Goal: Information Seeking & Learning: Learn about a topic

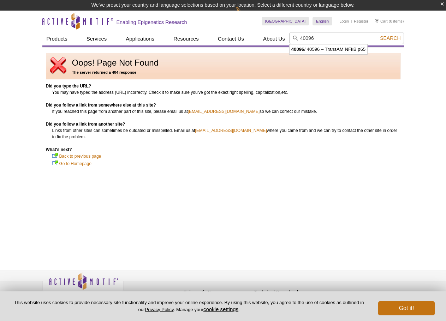
click at [301, 39] on input "40096" at bounding box center [346, 38] width 115 height 12
click at [323, 51] on li "40096 / 40596 – TransAM NFkB p65" at bounding box center [328, 49] width 78 height 10
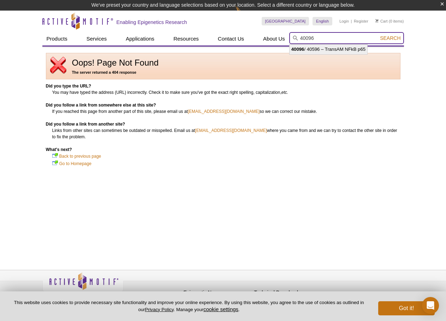
type input "40096 / 40596 – TransAM NFkB p65"
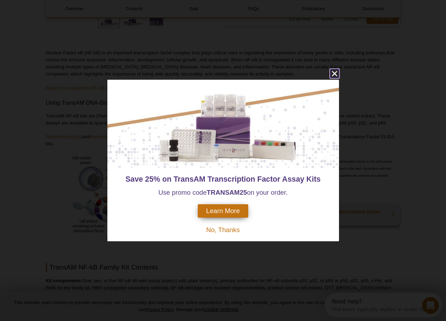
click at [336, 72] on icon "close" at bounding box center [333, 73] width 5 height 5
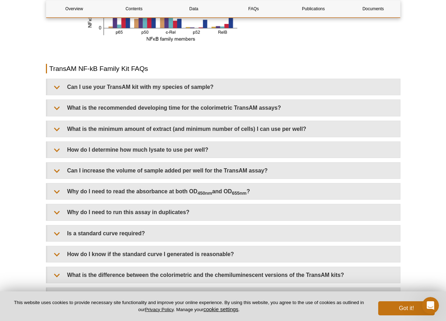
scroll to position [882, 0]
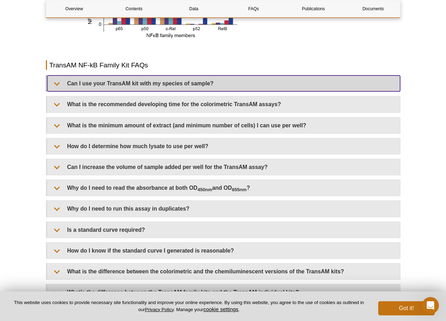
click at [147, 86] on summary "Can I use your TransAM kit with my species of sample?" at bounding box center [223, 84] width 353 height 16
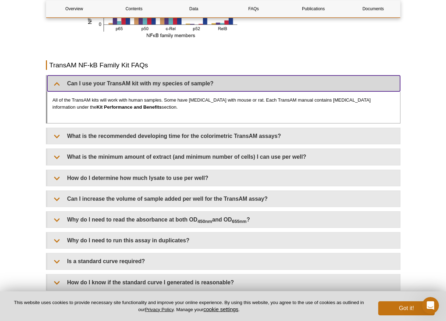
click at [148, 86] on summary "Can I use your TransAM kit with my species of sample?" at bounding box center [223, 84] width 353 height 16
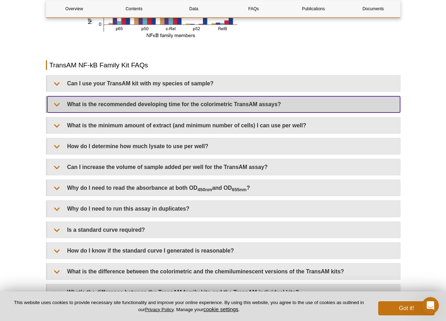
click at [154, 103] on summary "What is the recommended developing time for the colorimetric TransAM assays?" at bounding box center [223, 104] width 353 height 16
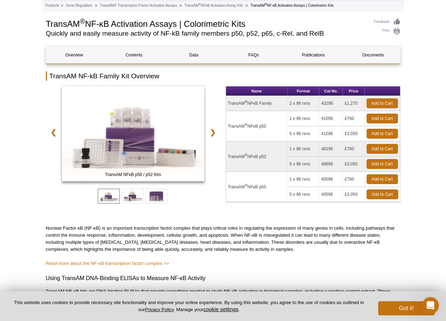
scroll to position [0, 0]
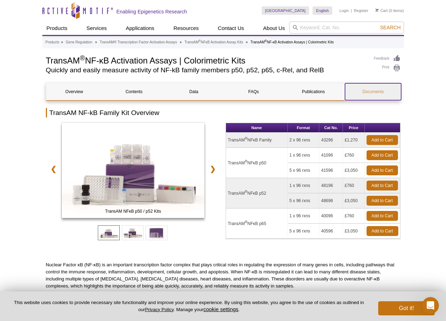
click at [351, 88] on link "Documents" at bounding box center [373, 91] width 56 height 17
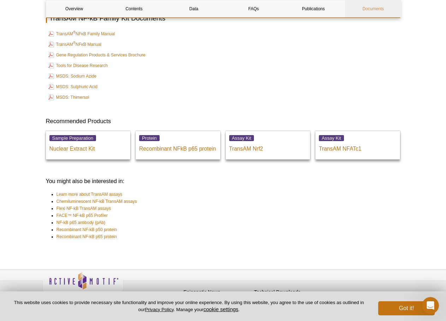
scroll to position [1874, 0]
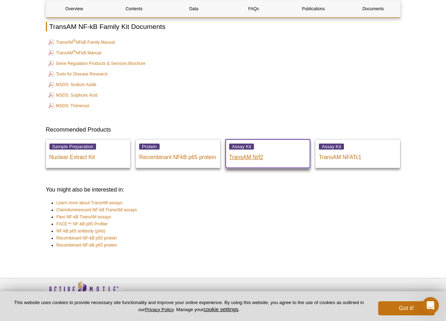
click at [259, 159] on p "TransAM Nrf2" at bounding box center [268, 155] width 78 height 11
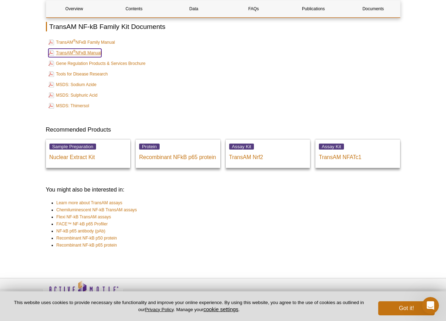
click at [74, 54] on link "TransAM ® NFκB Manual" at bounding box center [74, 53] width 53 height 8
